Goal: Communication & Community: Ask a question

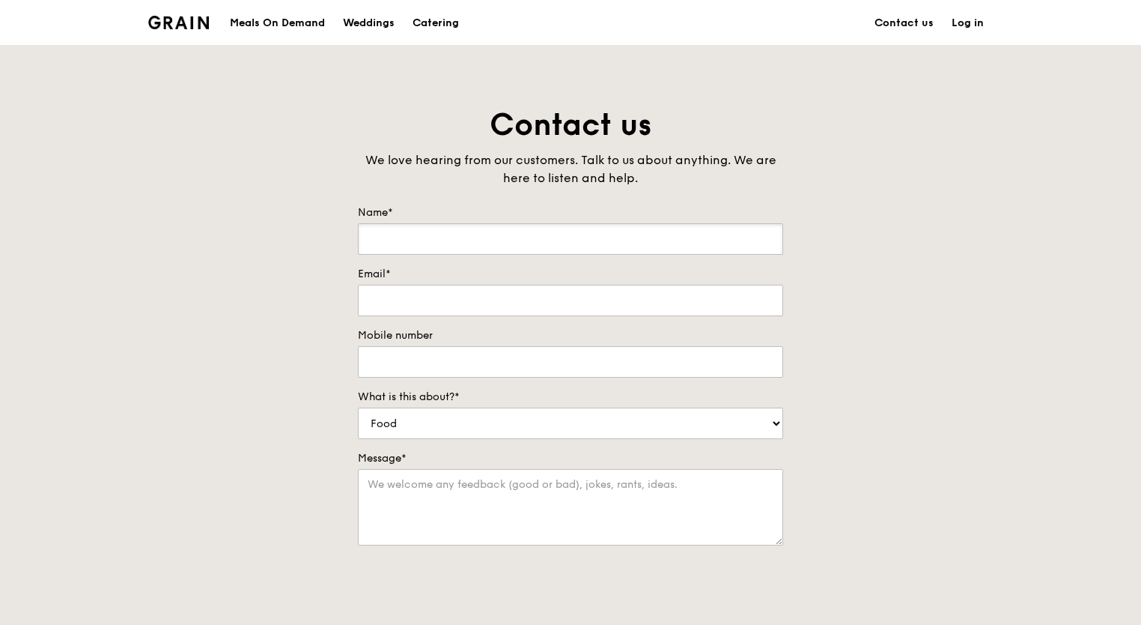
click at [383, 231] on input "Name*" at bounding box center [570, 238] width 425 height 31
type input "[PERSON_NAME]"
type input "[EMAIL_ADDRESS][DOMAIN_NAME]"
type input "91720362"
click at [455, 430] on select "Food Service Billing/Payment Catering Others" at bounding box center [570, 422] width 425 height 31
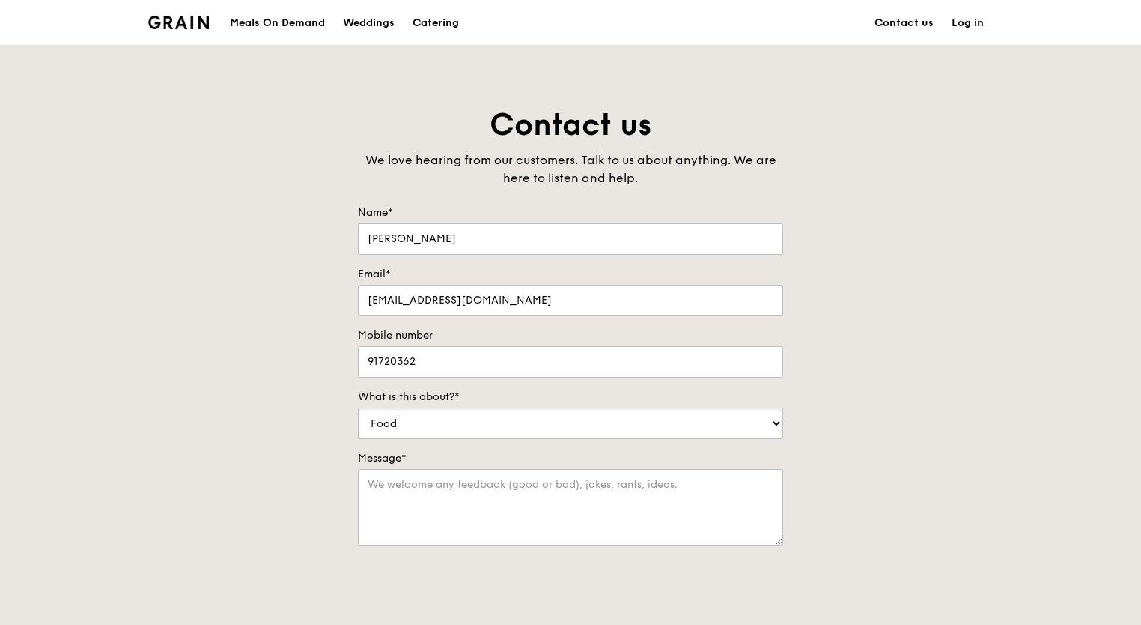
click at [455, 430] on select "Food Service Billing/Payment Catering Others" at bounding box center [570, 422] width 425 height 31
click at [453, 479] on textarea "Message*" at bounding box center [570, 507] width 425 height 76
click at [592, 478] on textarea "Hi, I am looking to order for 16 pax" at bounding box center [570, 507] width 425 height 76
type textarea "Hi, I am looking to order for 16 pax"
